Goal: Task Accomplishment & Management: Complete application form

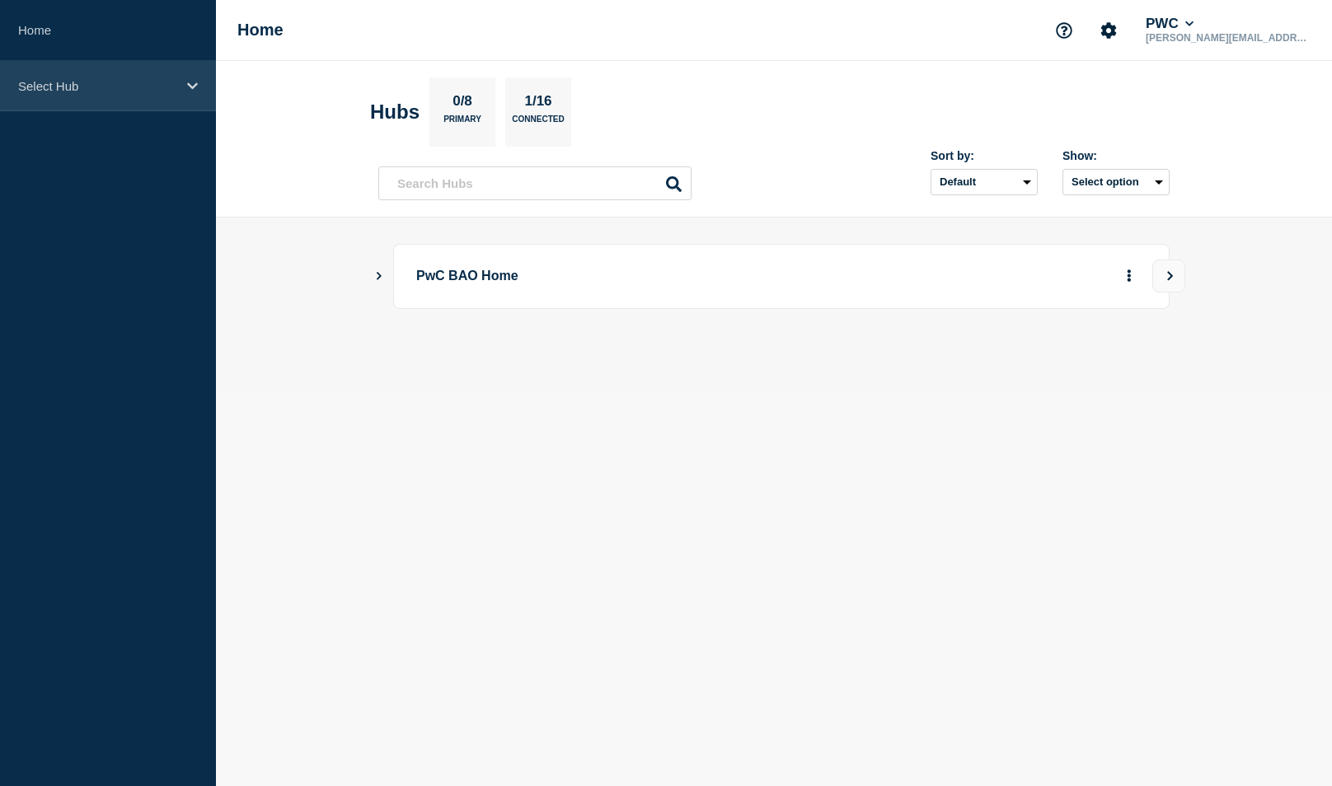
click at [35, 81] on p "Select Hub" at bounding box center [97, 86] width 158 height 14
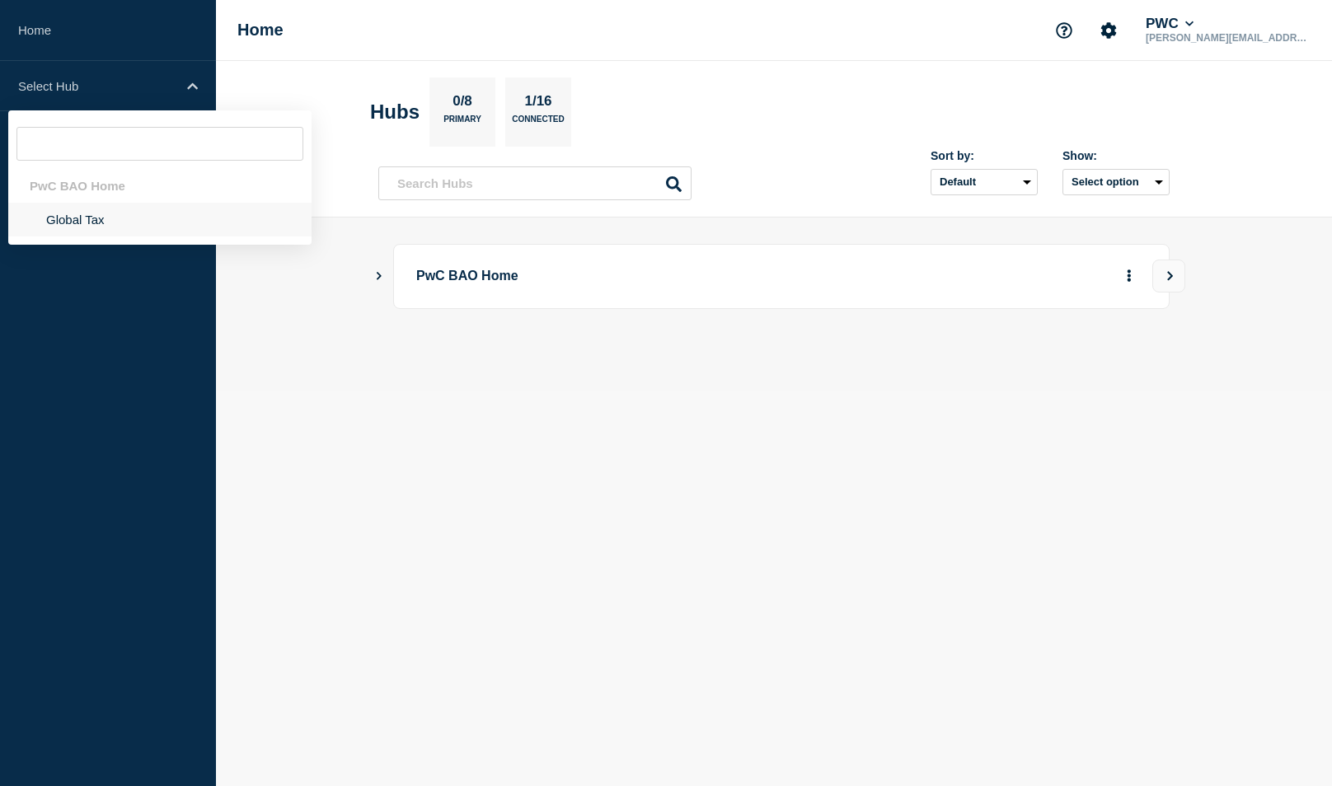
click at [96, 226] on li "Global Tax" at bounding box center [159, 220] width 303 height 34
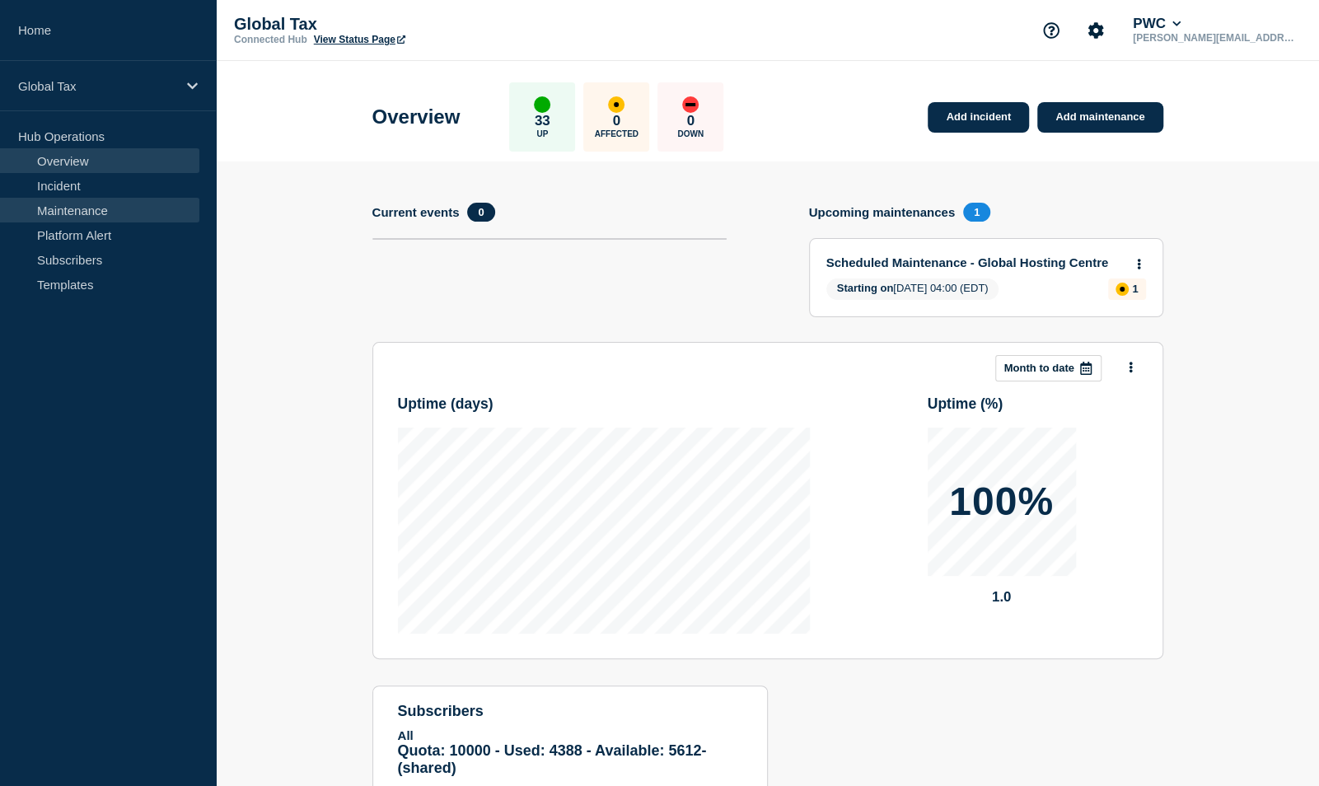
click at [115, 203] on link "Maintenance" at bounding box center [99, 210] width 199 height 25
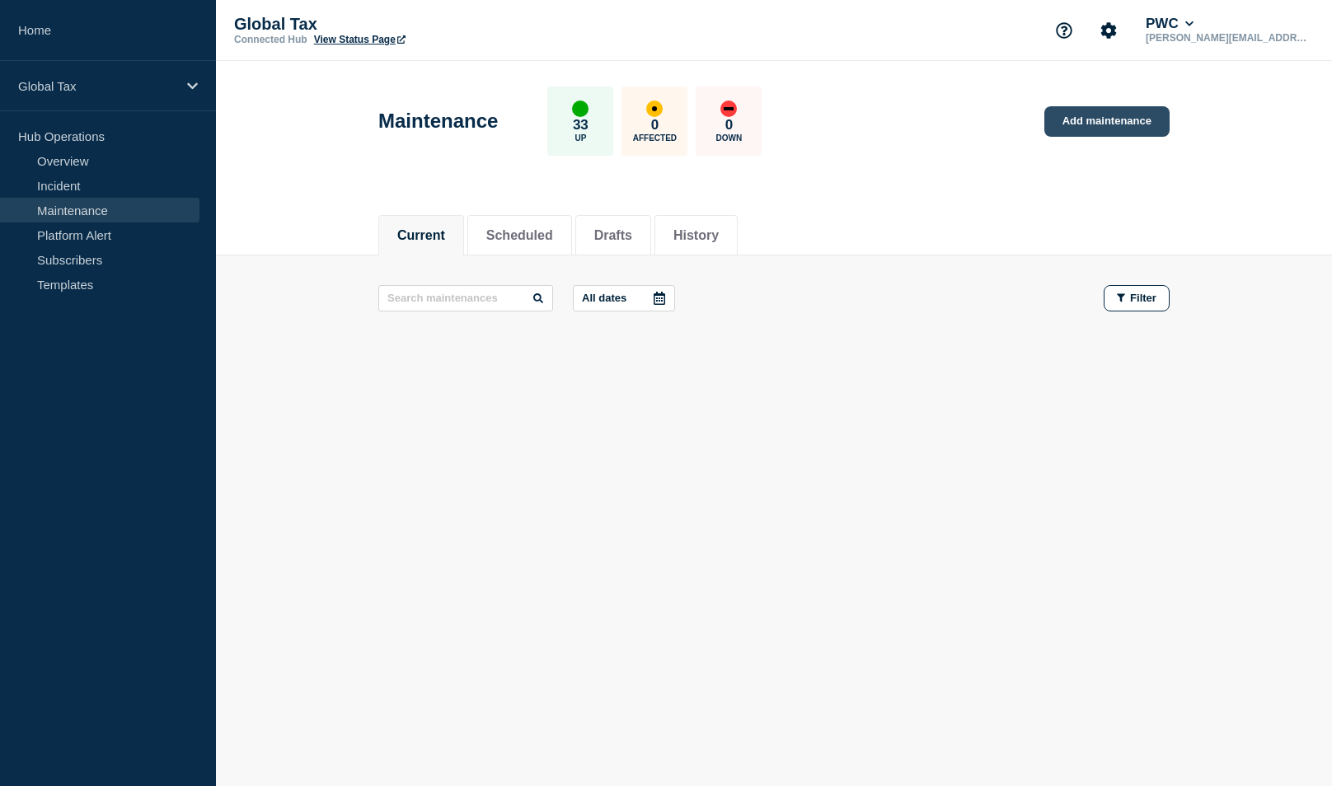
click at [1068, 115] on link "Add maintenance" at bounding box center [1106, 121] width 125 height 30
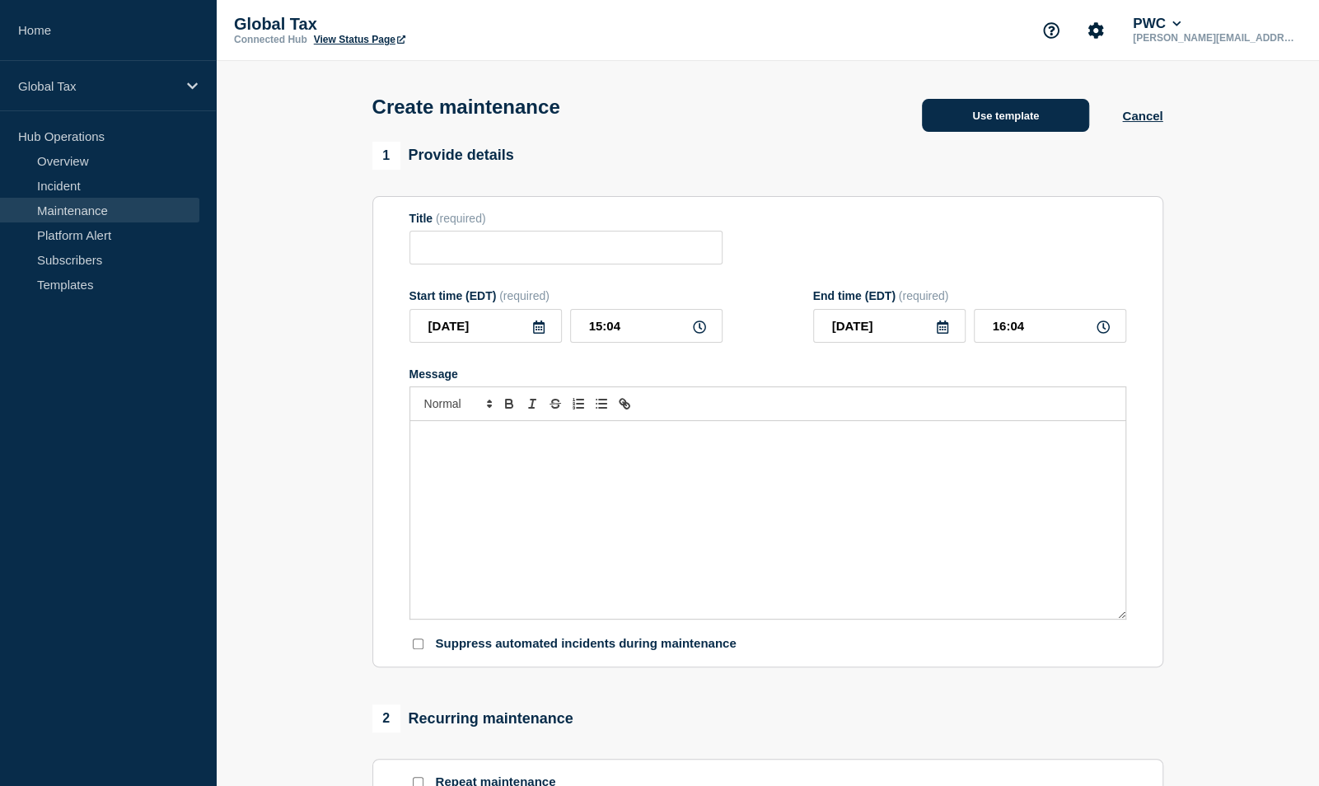
click at [982, 114] on button "Use template" at bounding box center [1005, 115] width 167 height 33
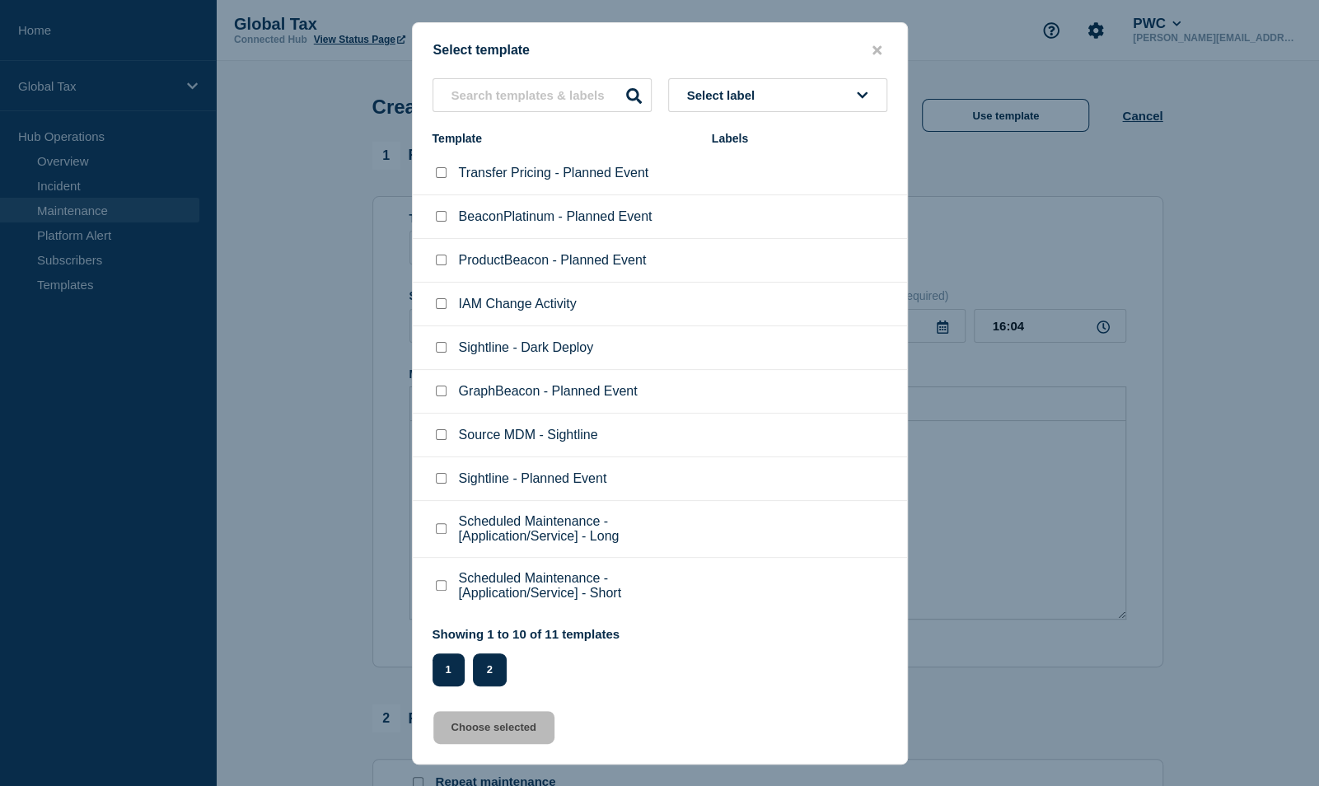
click at [491, 675] on button "2" at bounding box center [490, 669] width 34 height 33
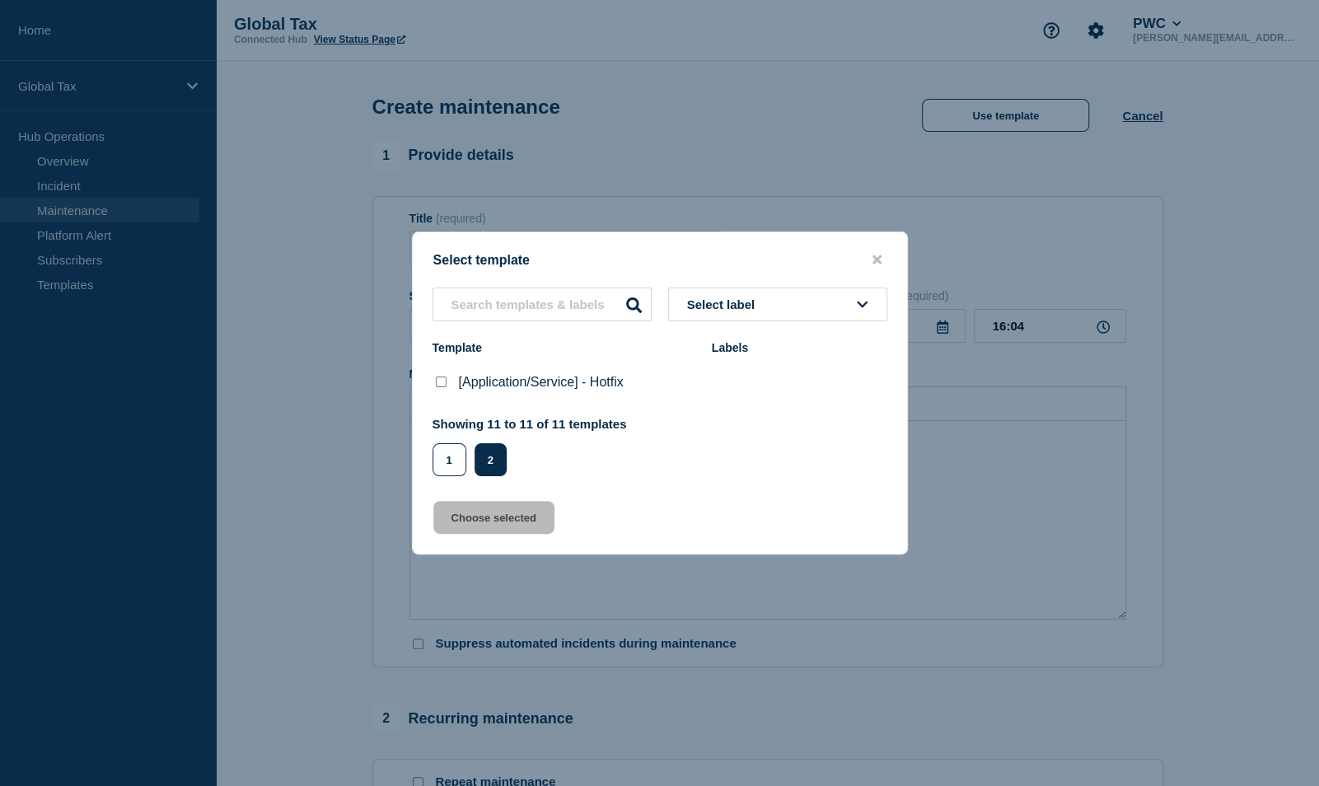
click at [445, 387] on checkbox"] "[Application/Service] - Hotfix checkbox" at bounding box center [441, 382] width 11 height 11
checkbox checkbox"] "true"
click at [483, 527] on button "Choose selected" at bounding box center [493, 517] width 121 height 33
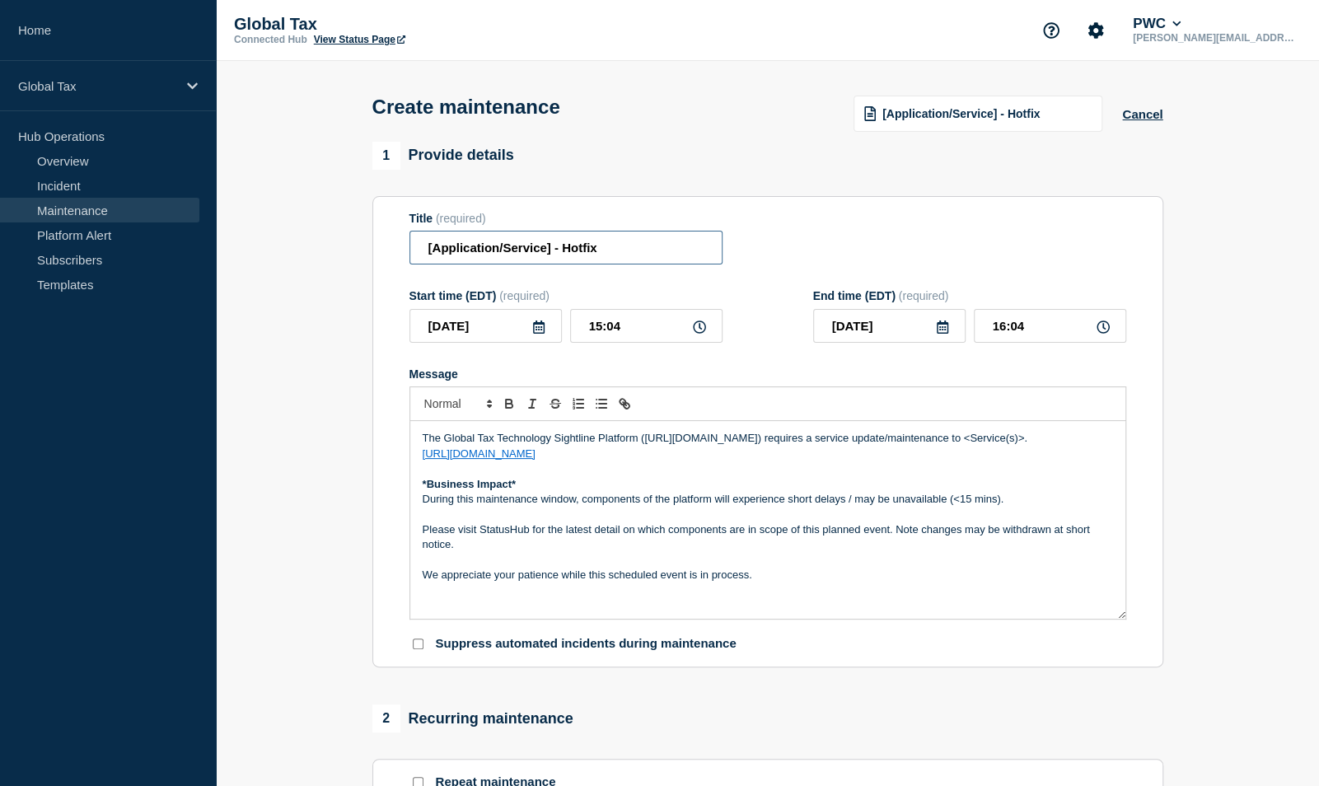
drag, startPoint x: 553, startPoint y: 255, endPoint x: 351, endPoint y: 231, distance: 203.4
click at [351, 231] on section "1 Provide details Title (required) [Application/Service] - Hotfix Start time (E…" at bounding box center [767, 714] width 1103 height 1144
type input "Sightline Requests - Hotfix"
click at [702, 330] on icon at bounding box center [699, 327] width 13 height 13
click at [701, 331] on icon at bounding box center [699, 327] width 13 height 13
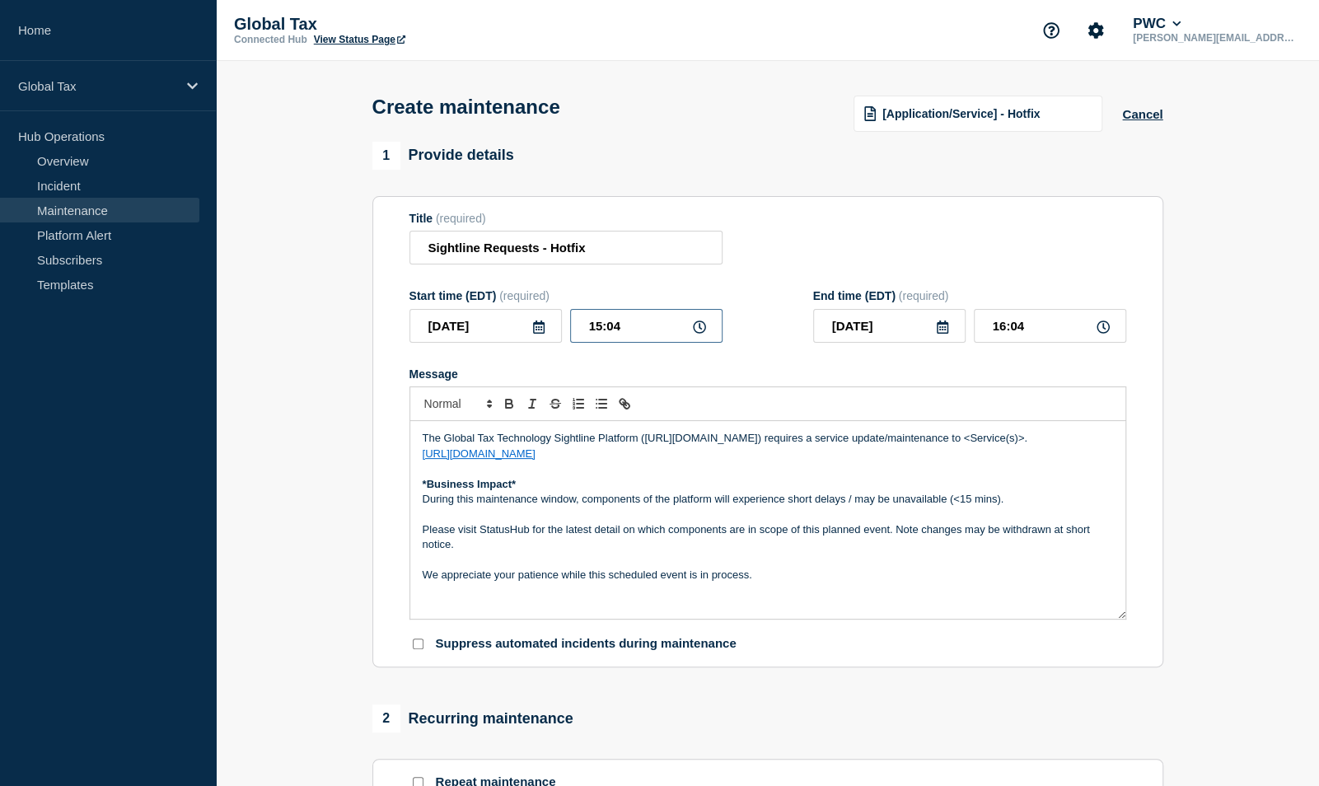
drag, startPoint x: 663, startPoint y: 325, endPoint x: 565, endPoint y: 318, distance: 97.5
click at [565, 318] on div "2025-10-02 15:04" at bounding box center [566, 326] width 313 height 34
type input "17:00"
type input "18:30"
drag, startPoint x: 1028, startPoint y: 438, endPoint x: 968, endPoint y: 428, distance: 61.1
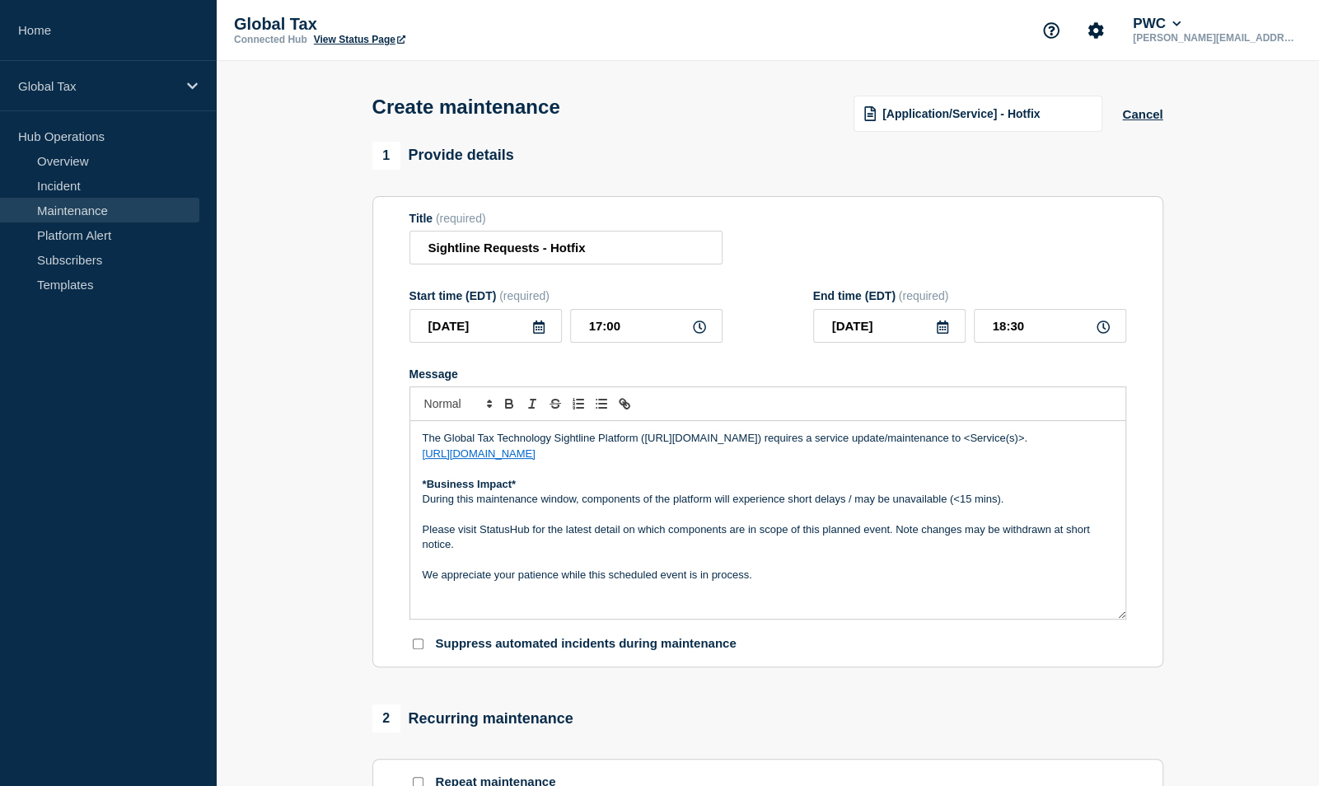
click at [968, 428] on div "The Global Tax Technology Sightline Platform (https://sightline.pwc.com) requir…" at bounding box center [767, 520] width 715 height 198
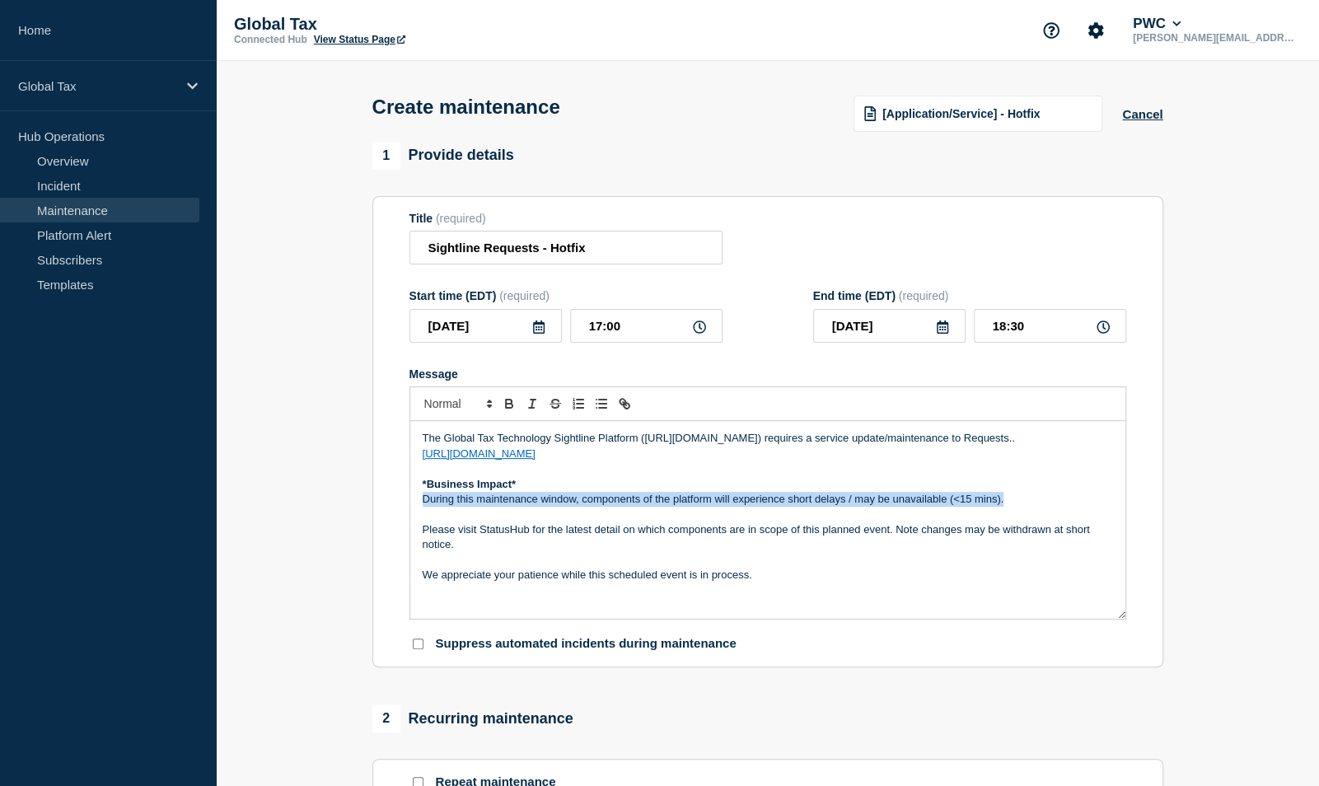
drag, startPoint x: 1038, startPoint y: 506, endPoint x: 420, endPoint y: 508, distance: 618.1
click at [420, 508] on div "The Global Tax Technology Sightline Platform (https://sightline.pwc.com) requir…" at bounding box center [767, 520] width 715 height 198
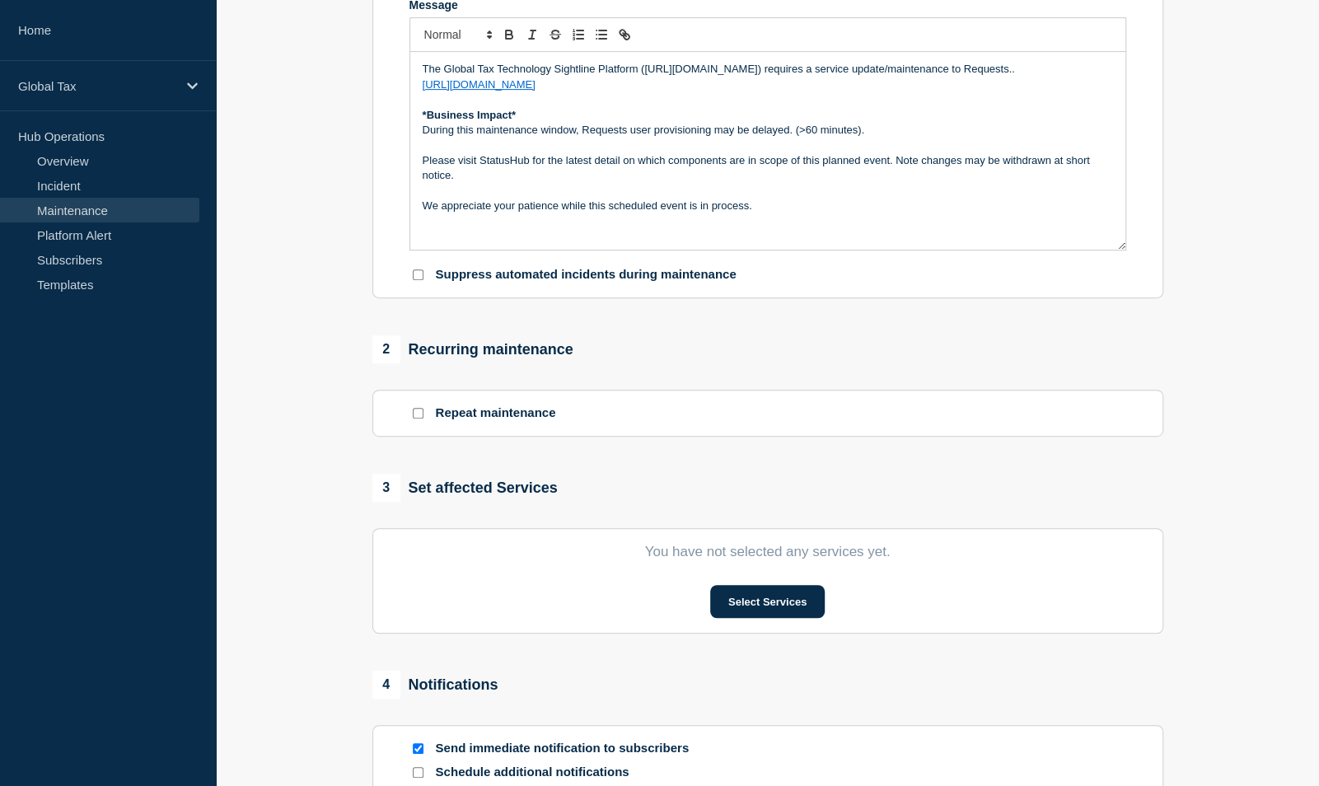
scroll to position [412, 0]
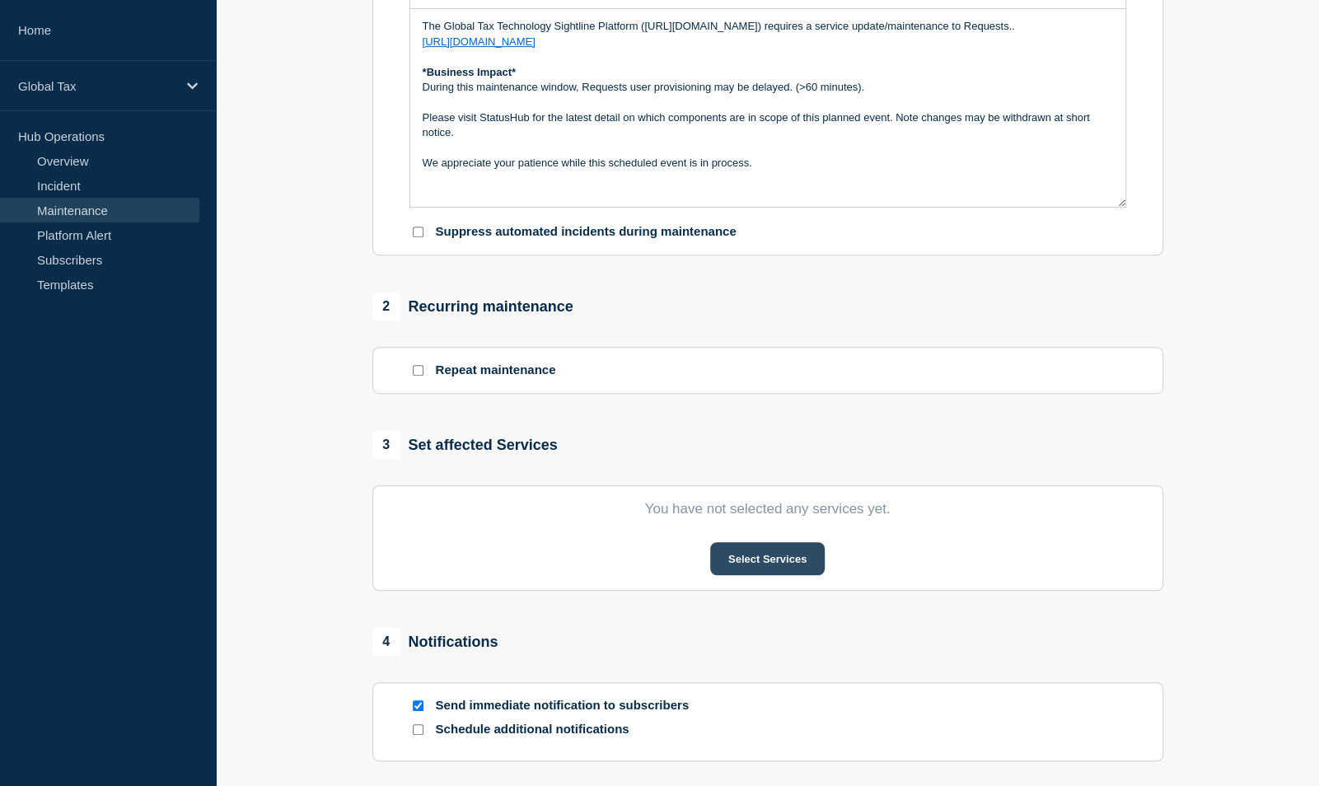
click at [738, 569] on button "Select Services" at bounding box center [767, 558] width 115 height 33
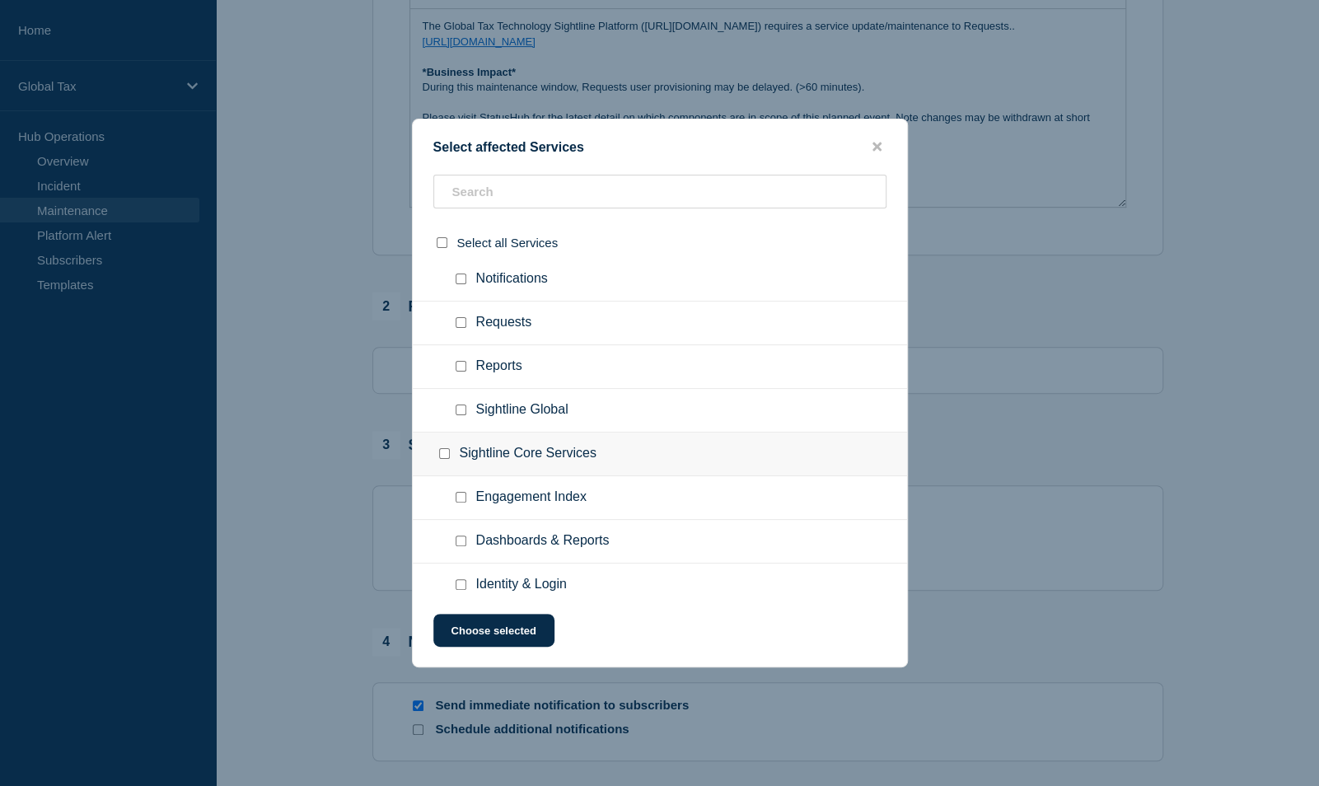
scroll to position [1581, 0]
click at [457, 316] on input "Requests checkbox" at bounding box center [461, 321] width 11 height 11
checkbox input "true"
click at [496, 638] on button "Choose selected" at bounding box center [493, 630] width 121 height 33
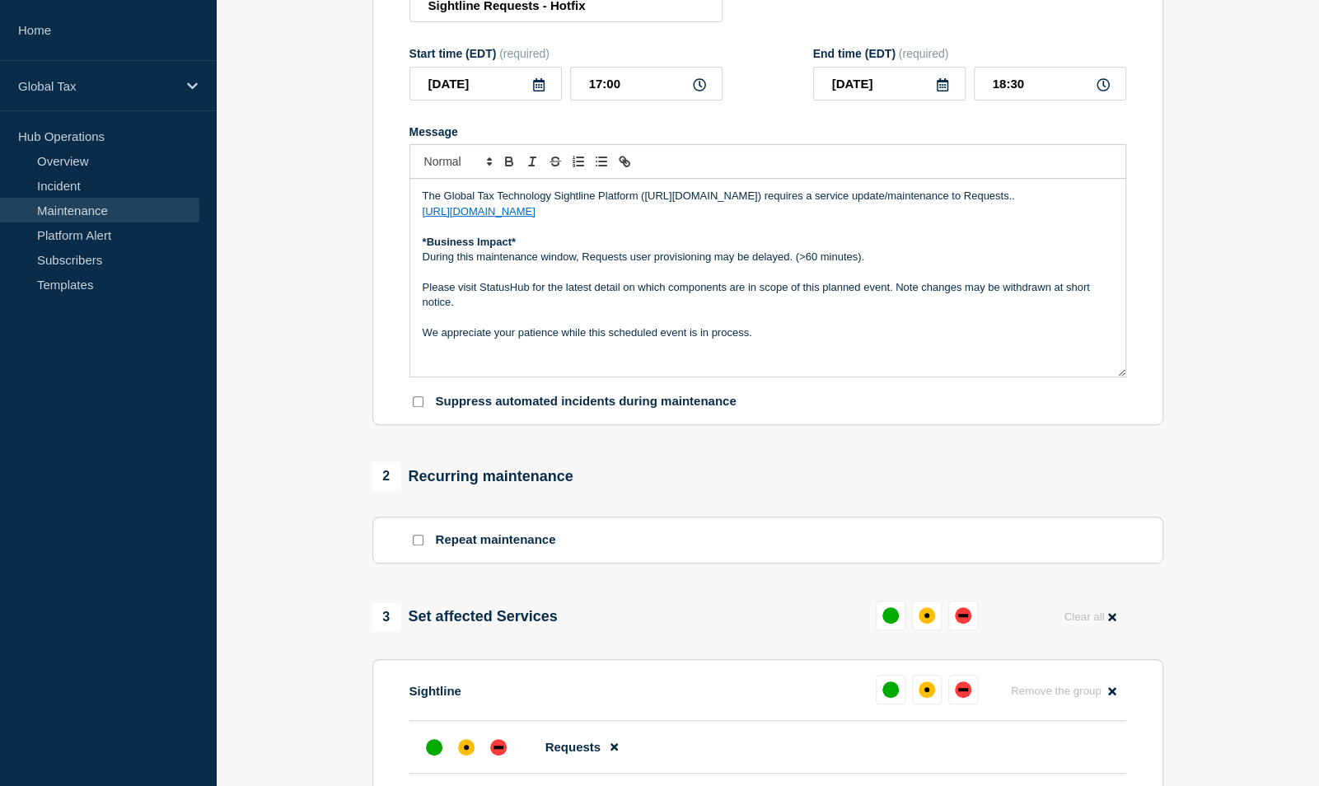
scroll to position [160, 0]
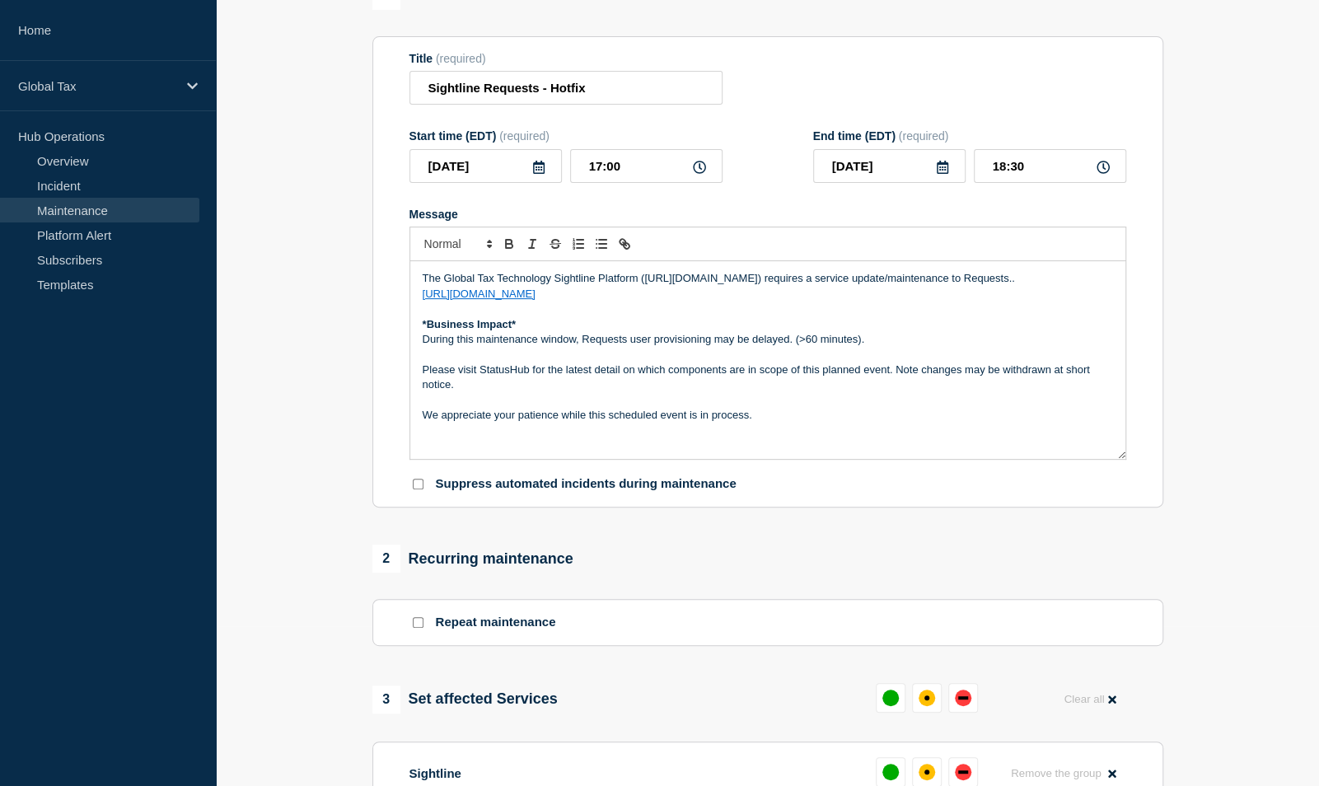
click at [1022, 286] on p "The Global Tax Technology Sightline Platform (https://sightline.pwc.com) requir…" at bounding box center [768, 278] width 691 height 15
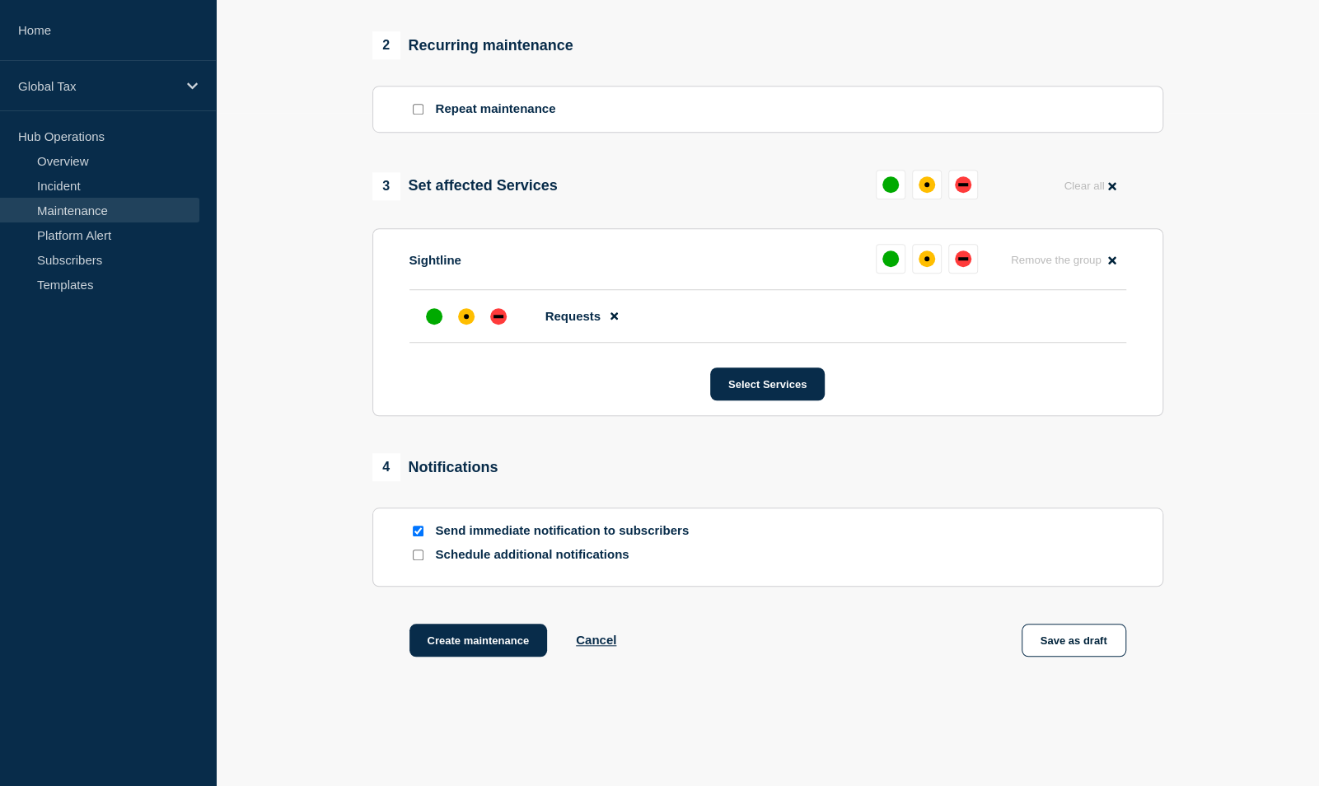
scroll to position [737, 0]
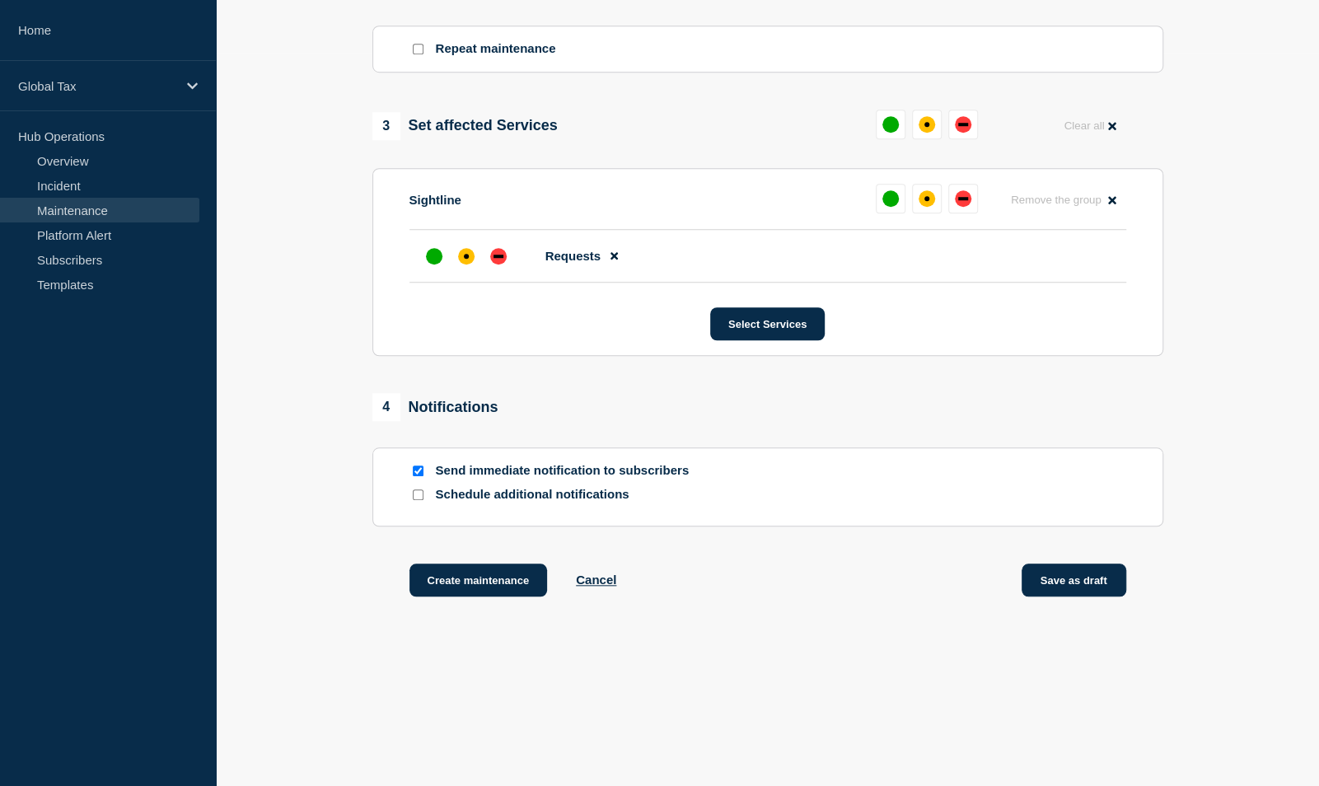
click at [1063, 573] on button "Save as draft" at bounding box center [1074, 580] width 105 height 33
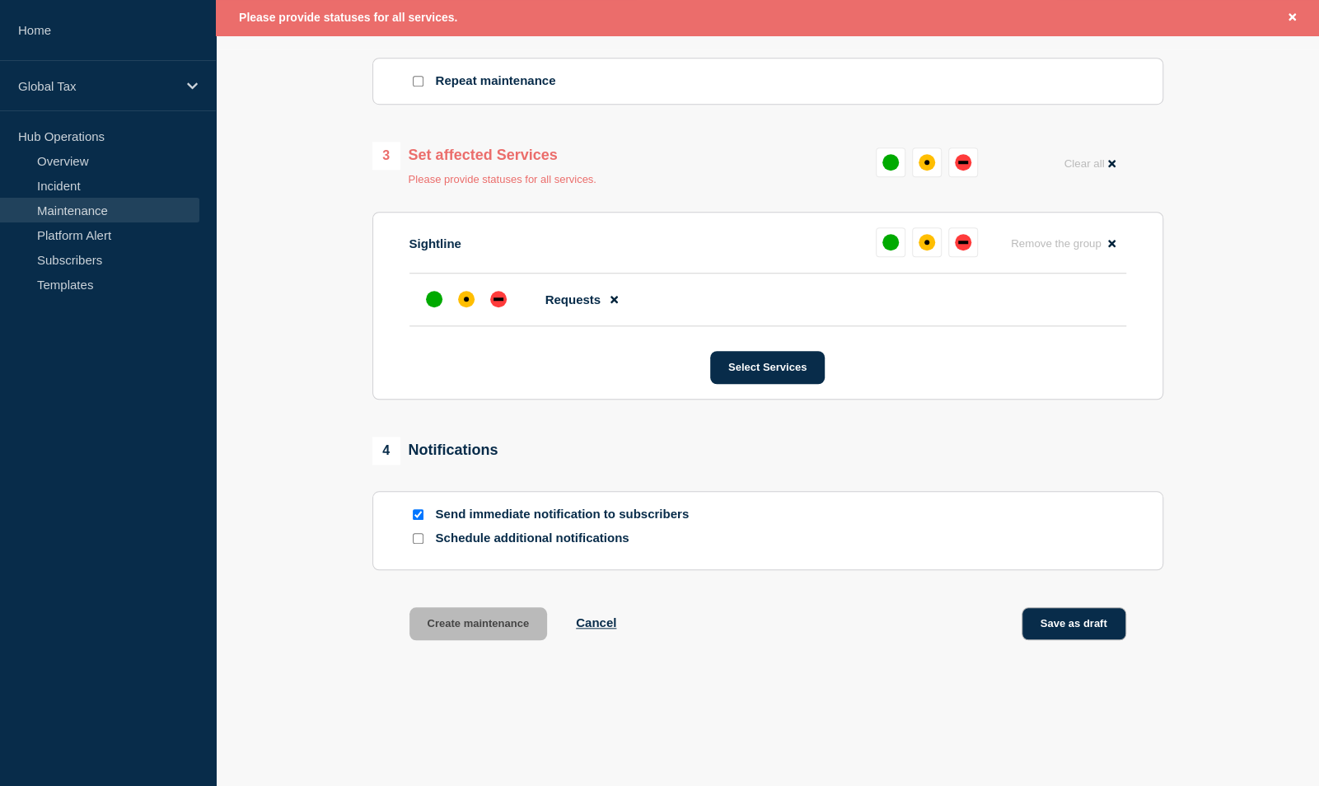
scroll to position [771, 0]
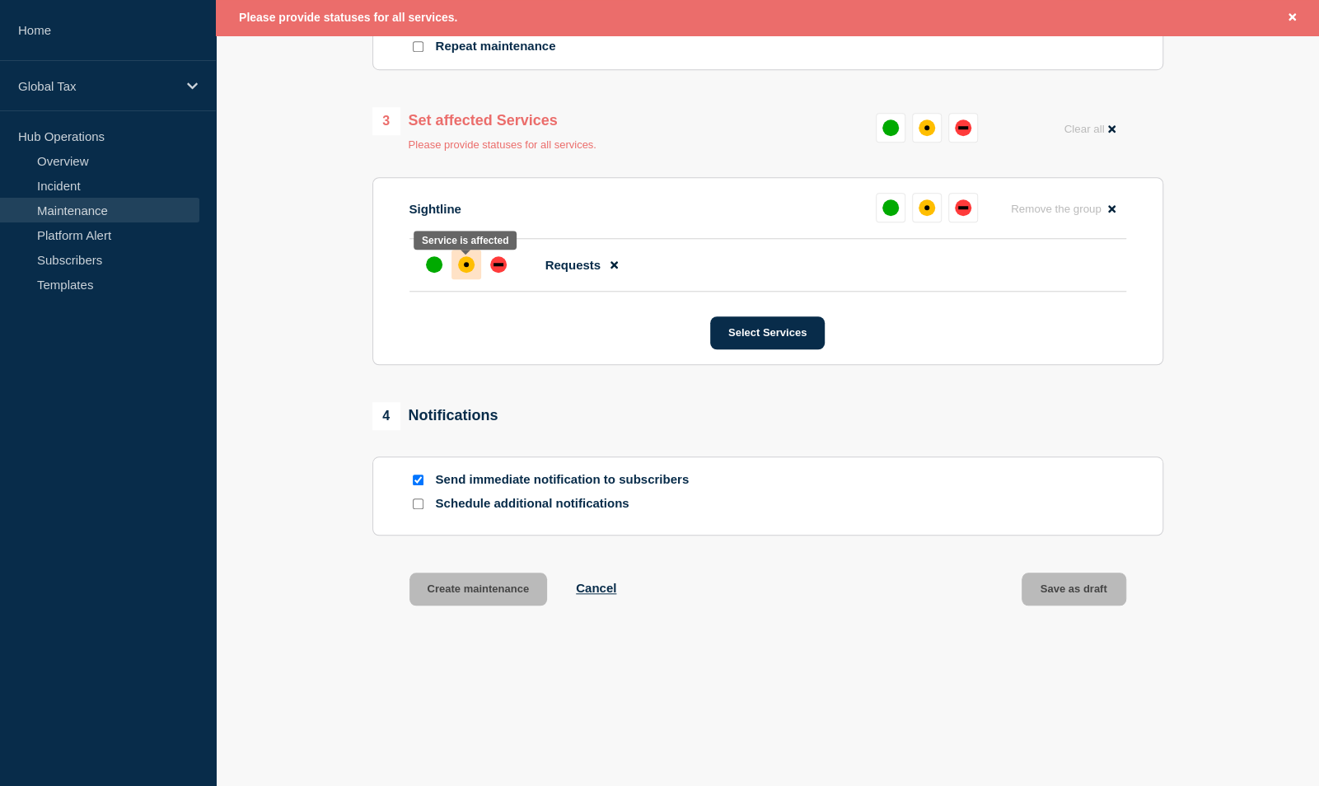
click at [462, 265] on div "affected" at bounding box center [466, 264] width 16 height 16
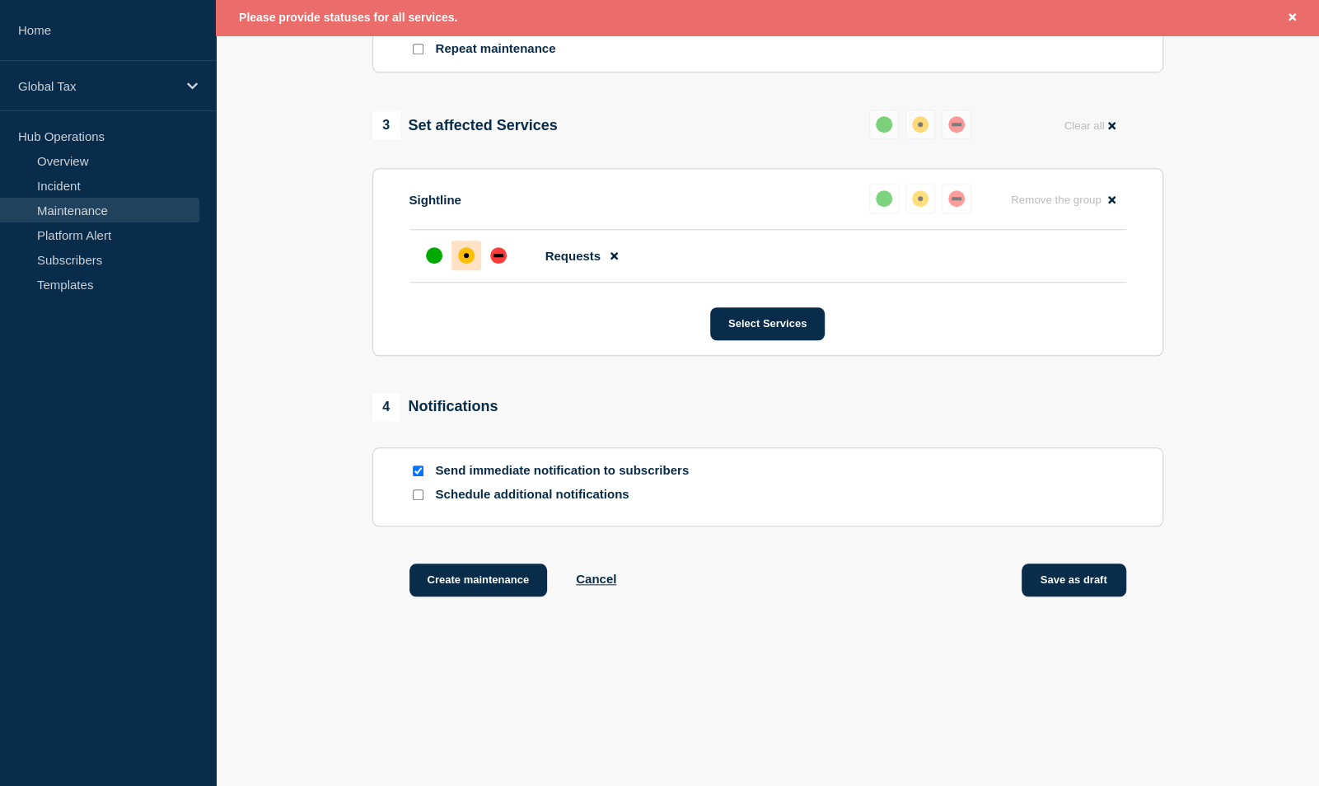
click at [1057, 572] on button "Save as draft" at bounding box center [1074, 580] width 105 height 33
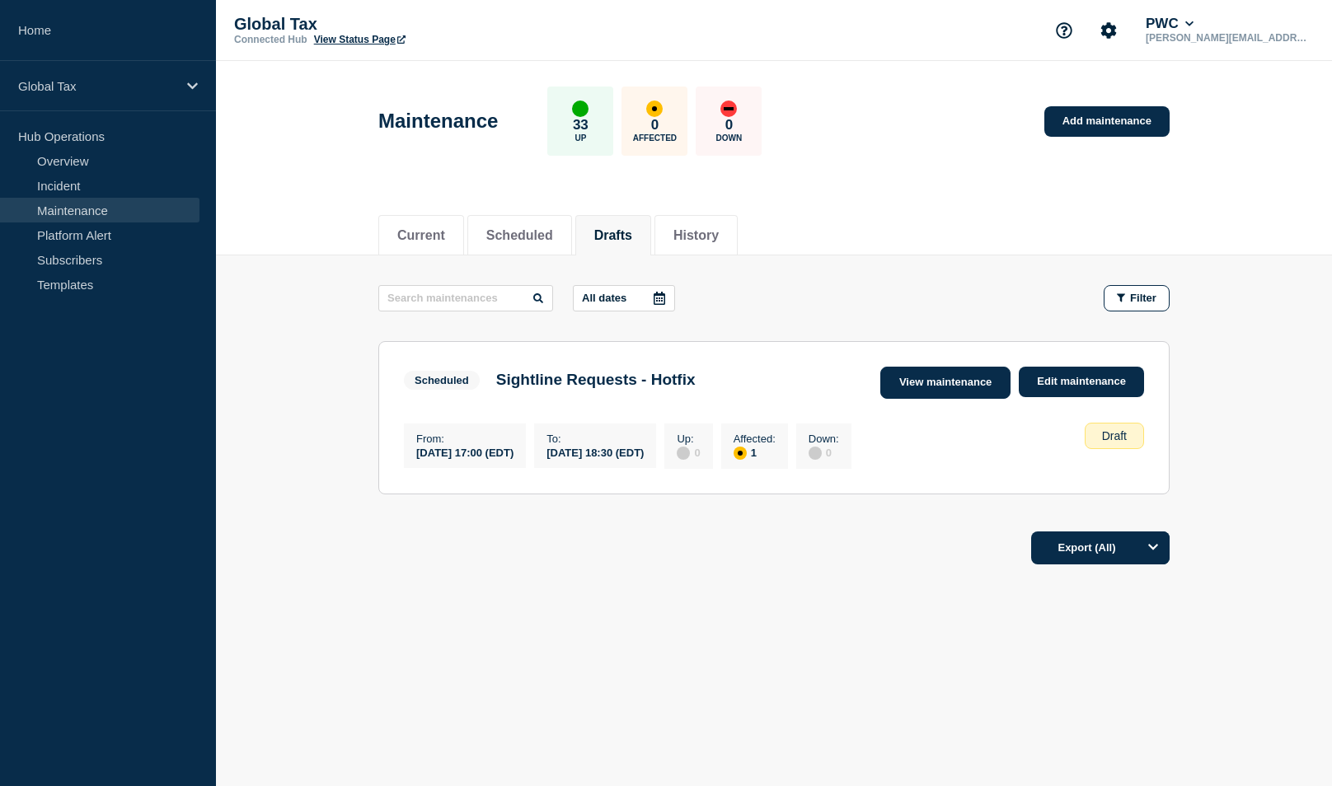
click at [942, 385] on link "View maintenance" at bounding box center [945, 383] width 130 height 32
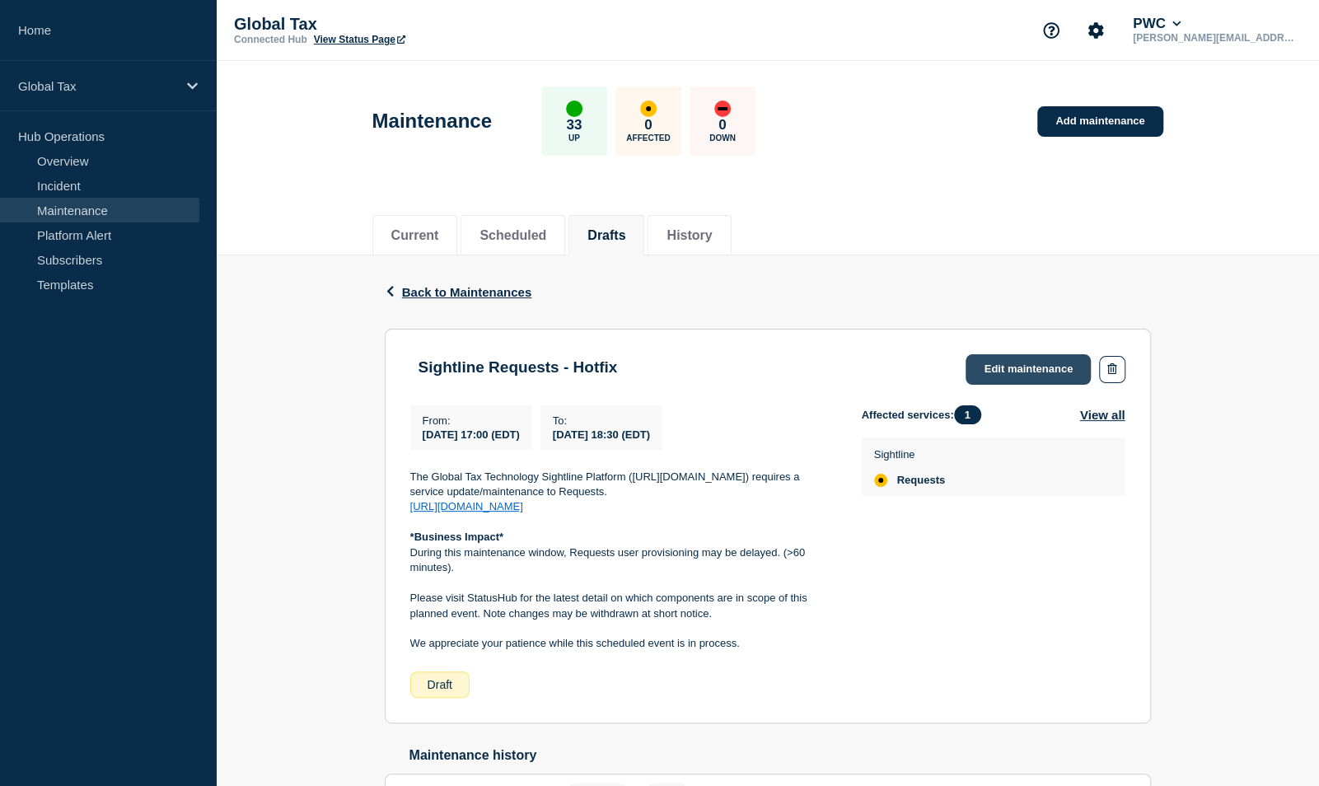
click at [1030, 360] on link "Edit maintenance" at bounding box center [1028, 369] width 125 height 30
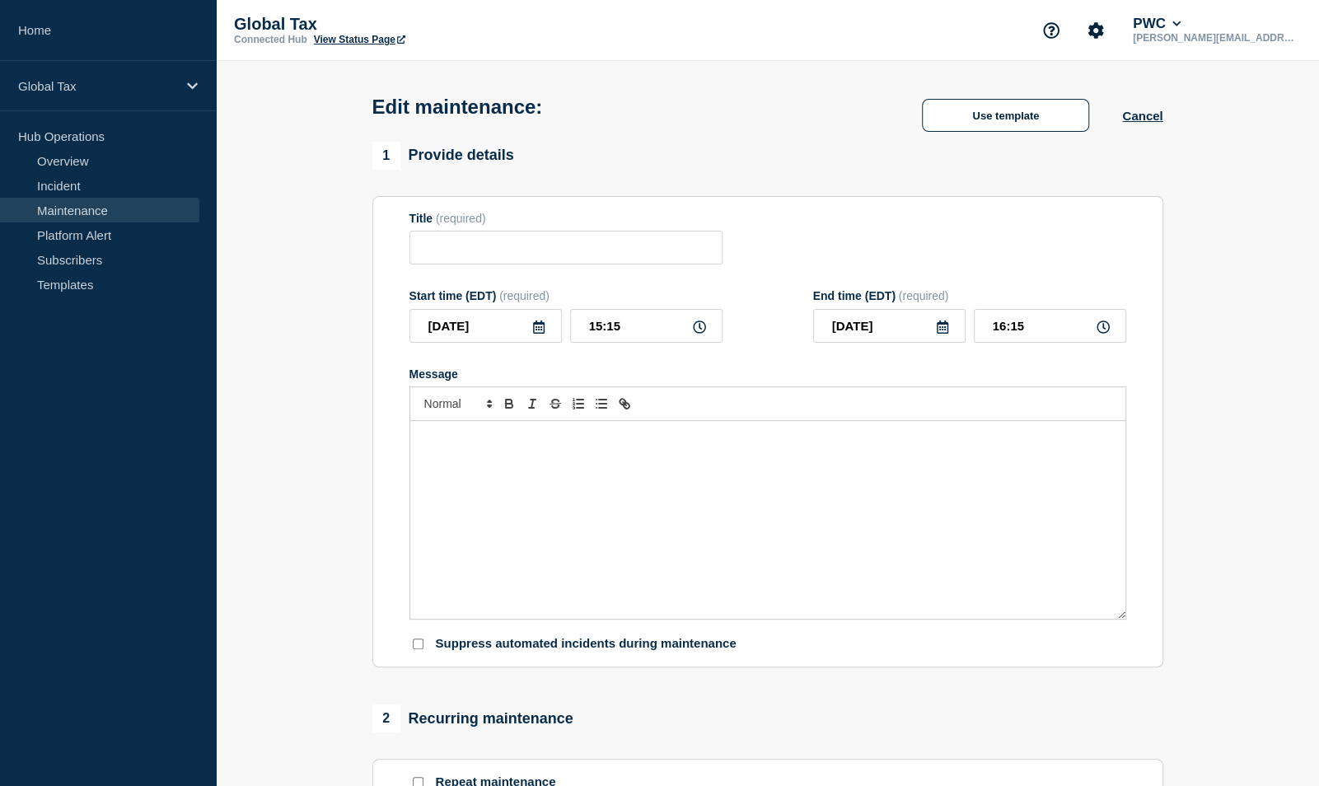
type input "Sightline Requests - Hotfix"
type input "17:00"
type input "18:30"
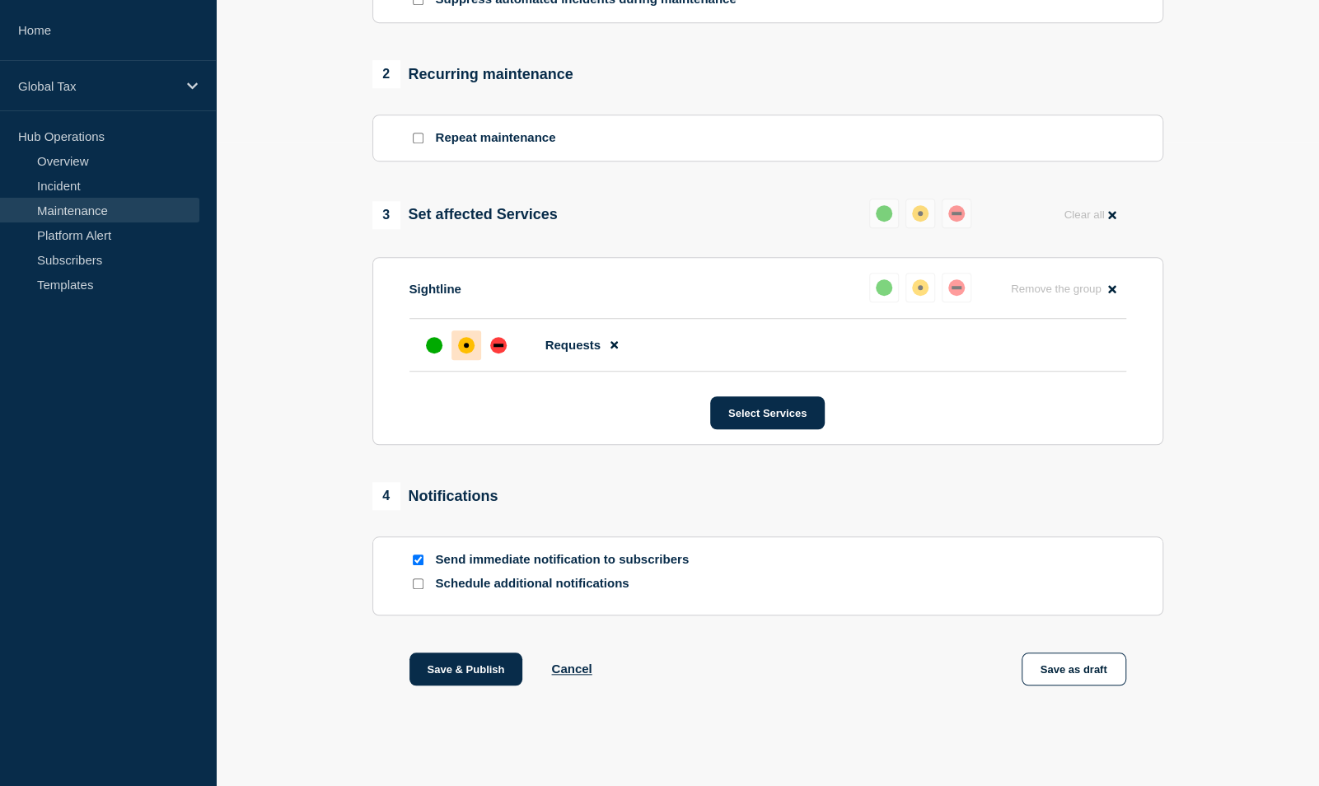
scroll to position [654, 0]
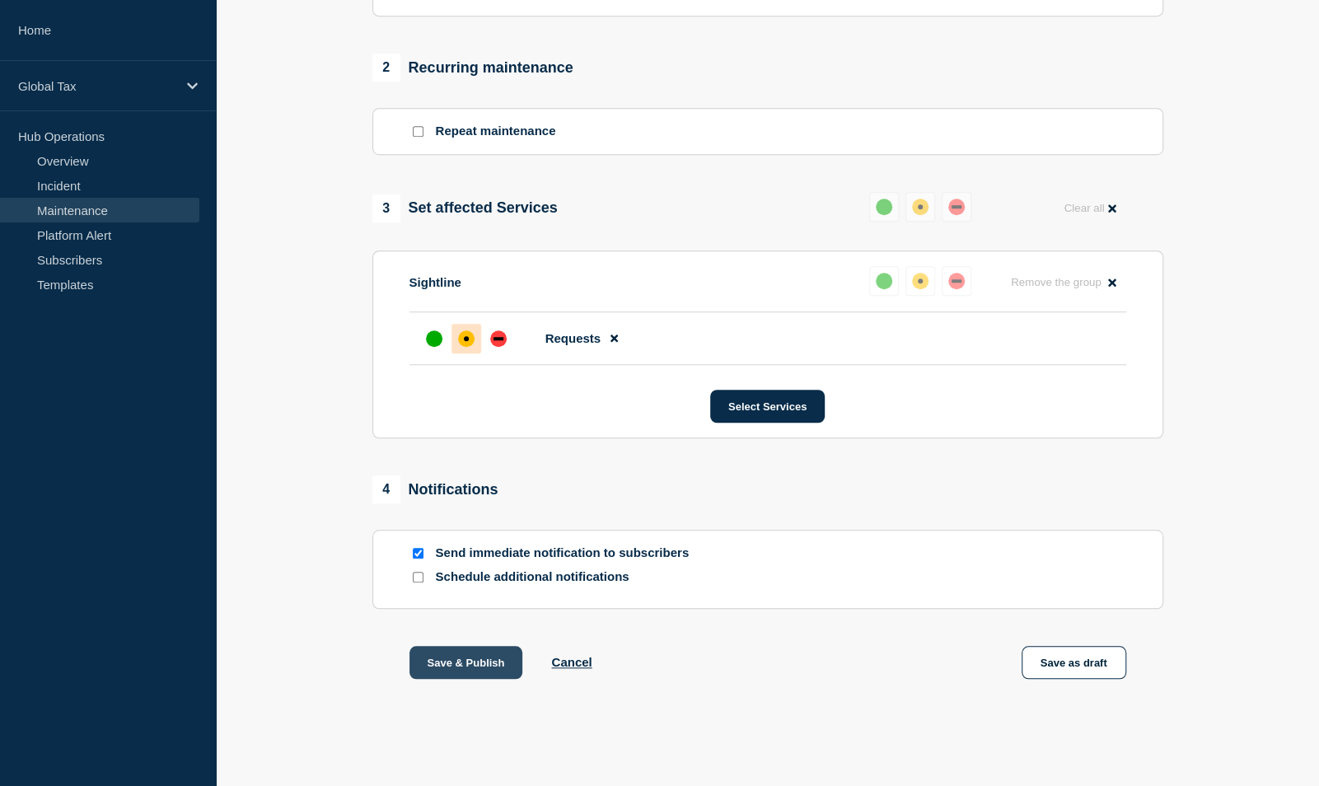
click at [452, 670] on button "Save & Publish" at bounding box center [467, 662] width 114 height 33
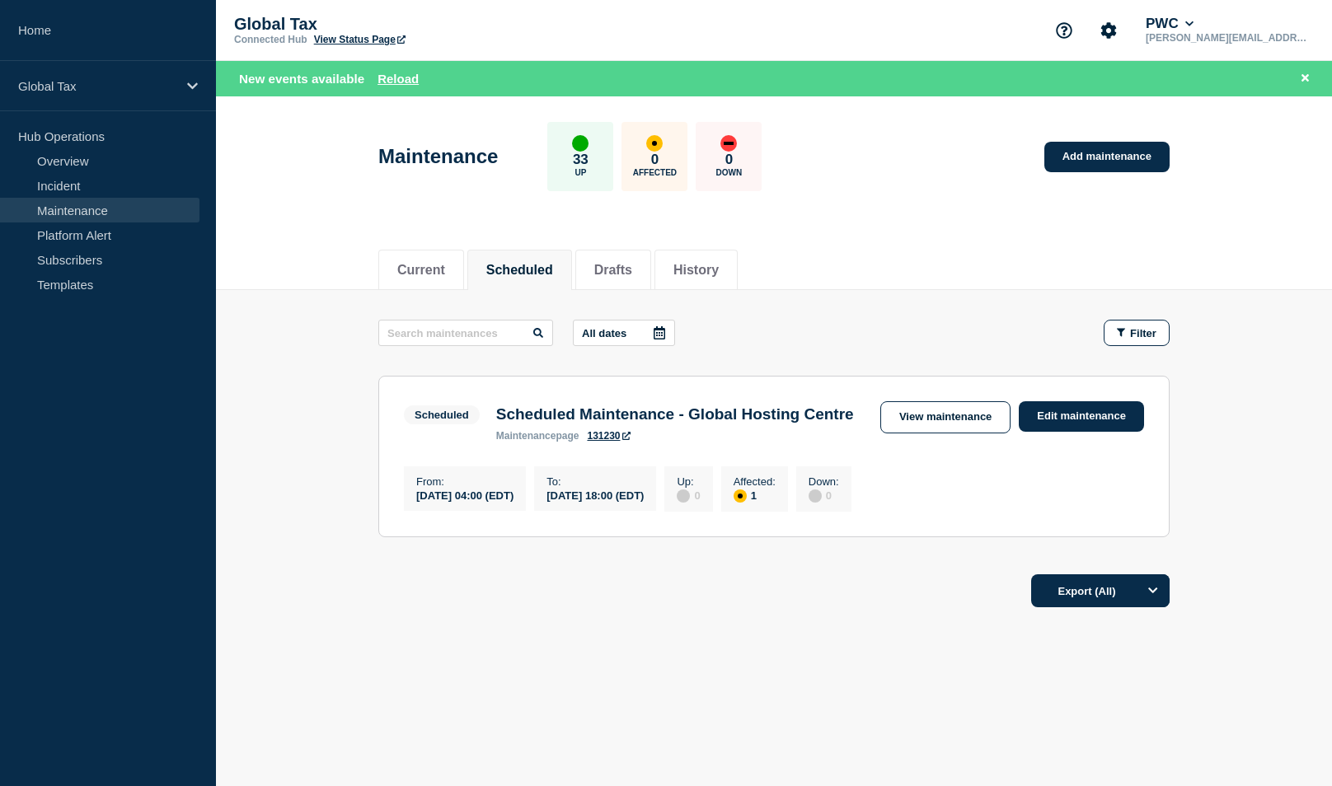
click at [36, 460] on aside "Home Global Tax Hub Operations Overview Incident Maintenance Platform Alert Sub…" at bounding box center [108, 393] width 216 height 786
click at [407, 77] on button "Reload" at bounding box center [397, 79] width 41 height 14
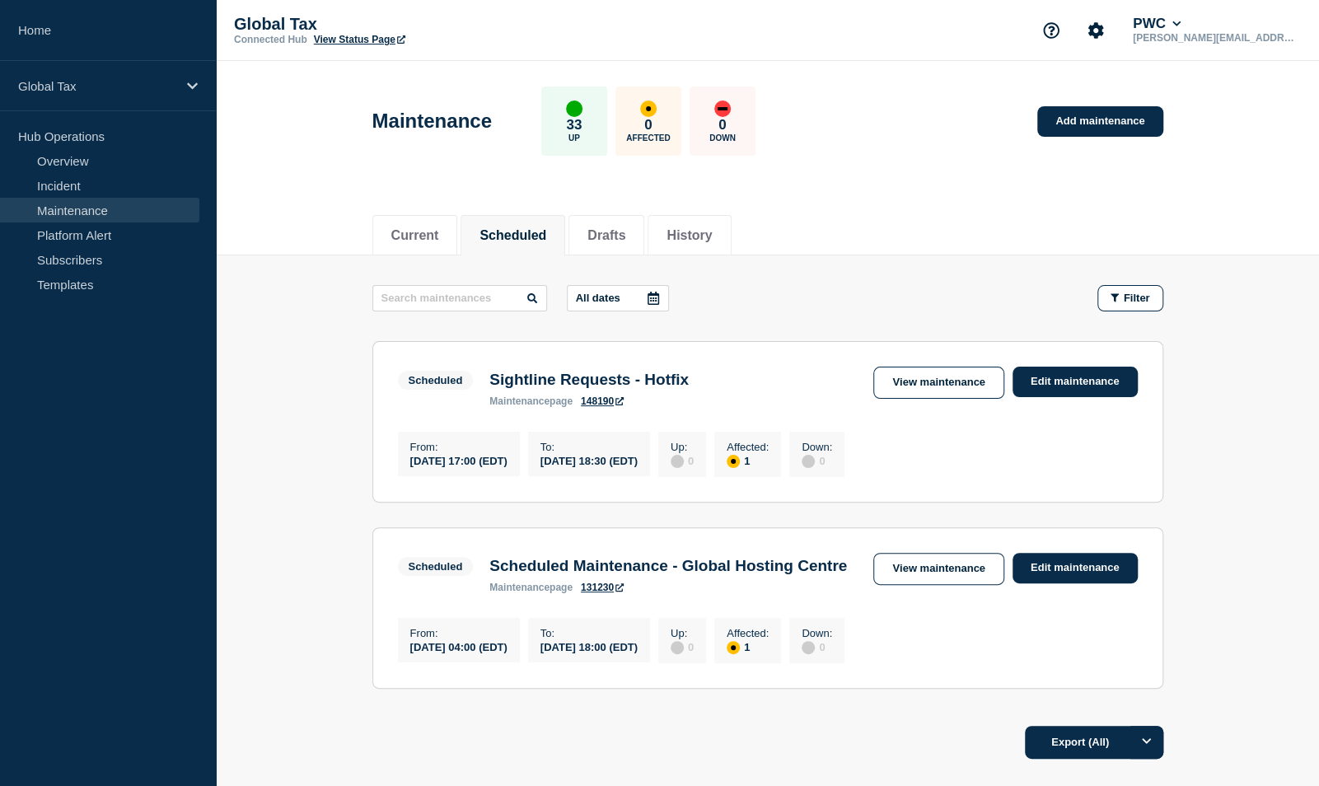
click at [251, 162] on header "Maintenance 33 Up 0 Affected 0 Down Add maintenance" at bounding box center [767, 130] width 1103 height 138
